Goal: Register for event/course

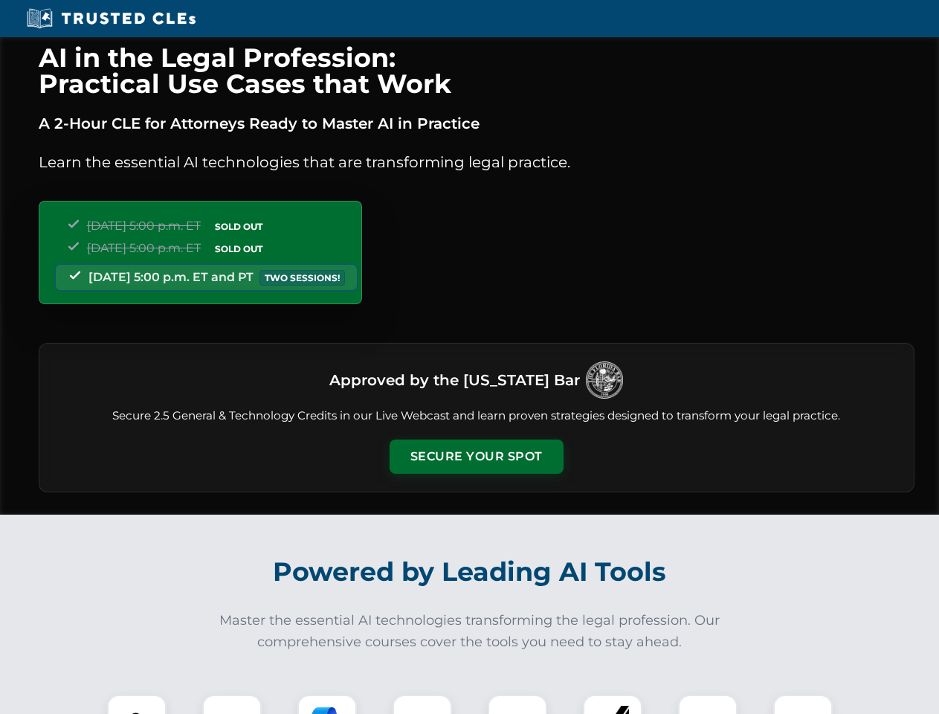
click at [476, 457] on button "Secure Your Spot" at bounding box center [477, 457] width 174 height 34
click at [137, 704] on img at bounding box center [136, 724] width 43 height 43
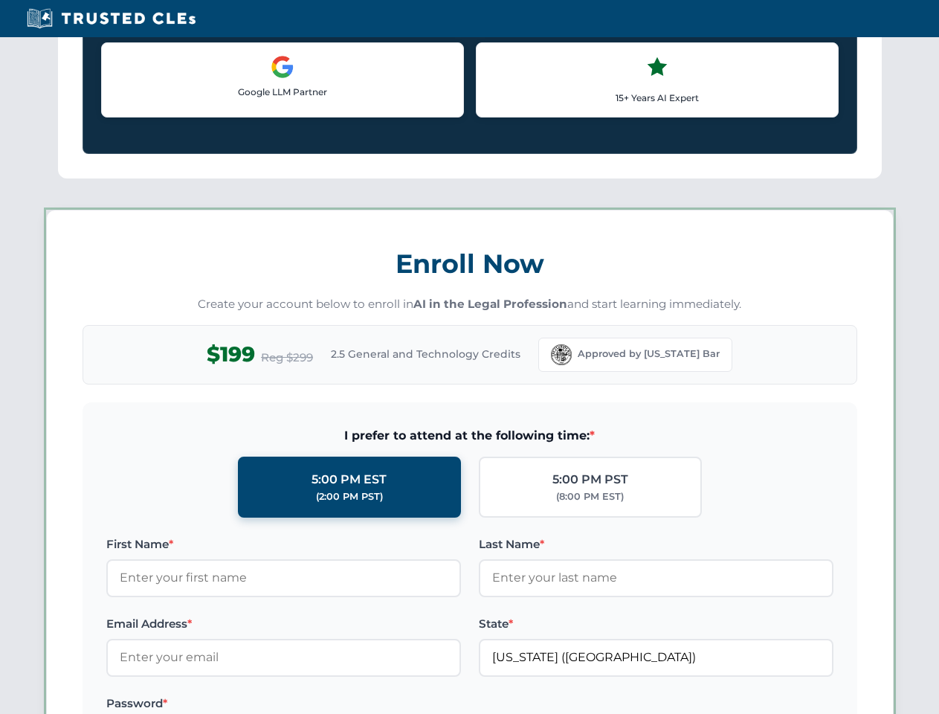
click at [327, 704] on label "Password *" at bounding box center [283, 704] width 355 height 18
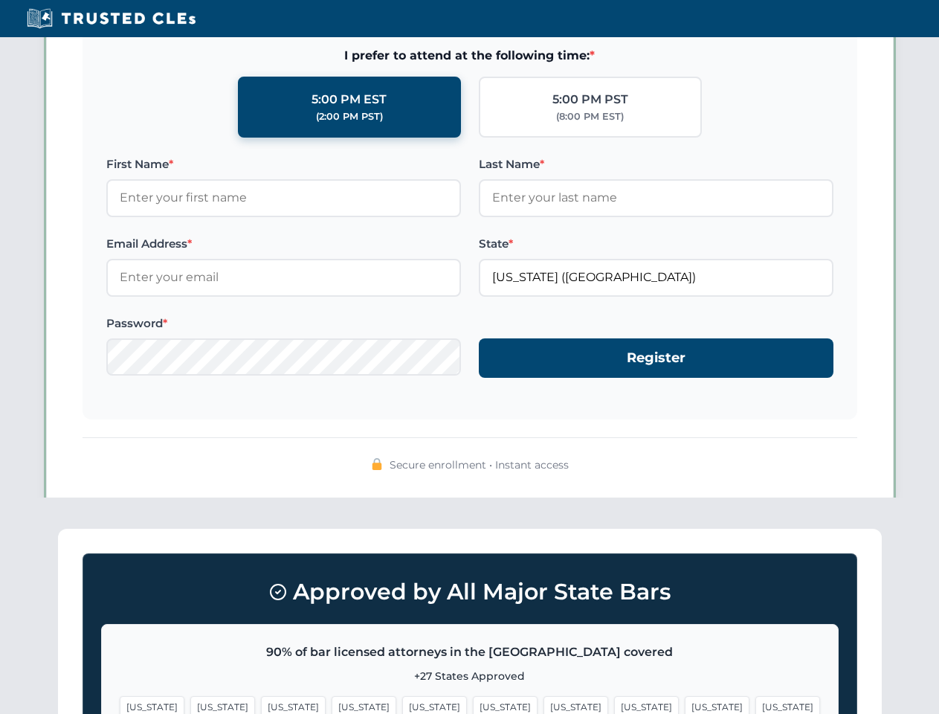
click at [685, 704] on span "[US_STATE]" at bounding box center [717, 707] width 65 height 22
